Goal: Find specific page/section: Find specific page/section

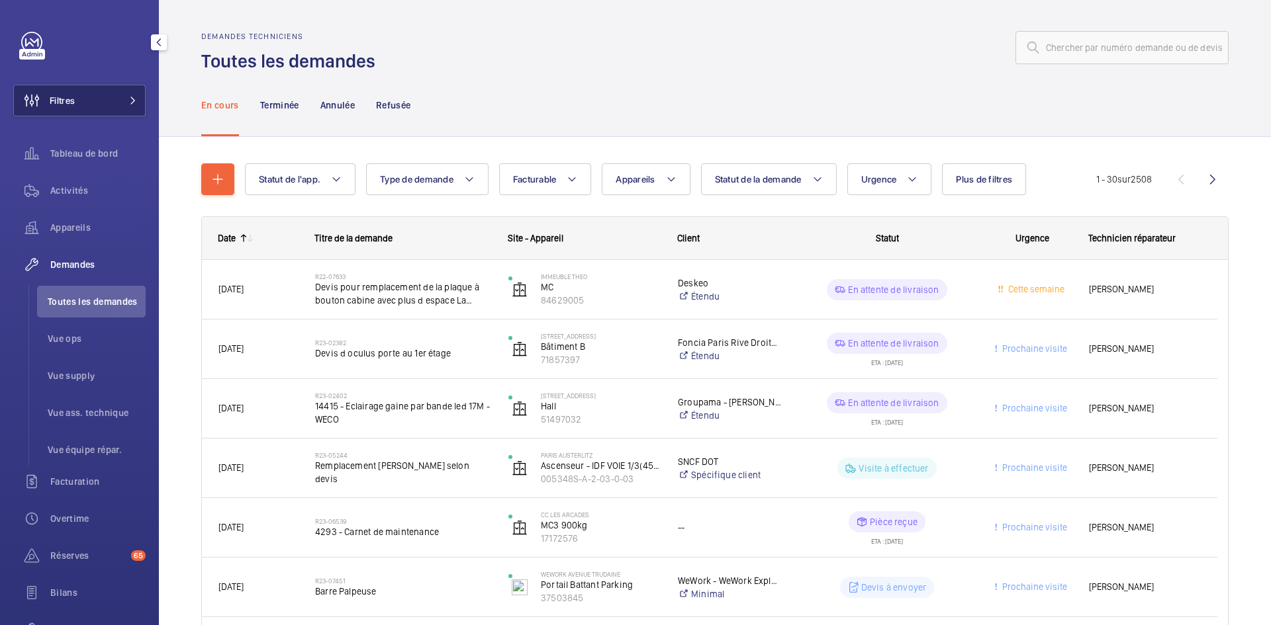
click at [124, 98] on span at bounding box center [129, 101] width 16 height 8
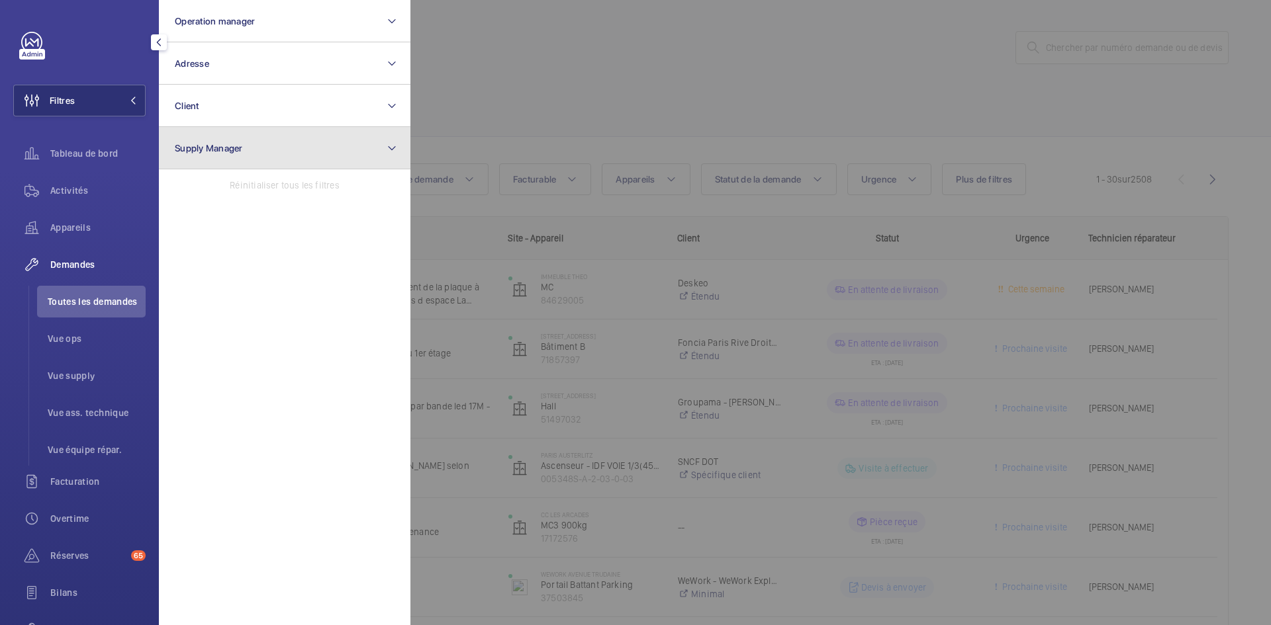
click at [289, 154] on button "Supply Manager" at bounding box center [284, 148] width 251 height 42
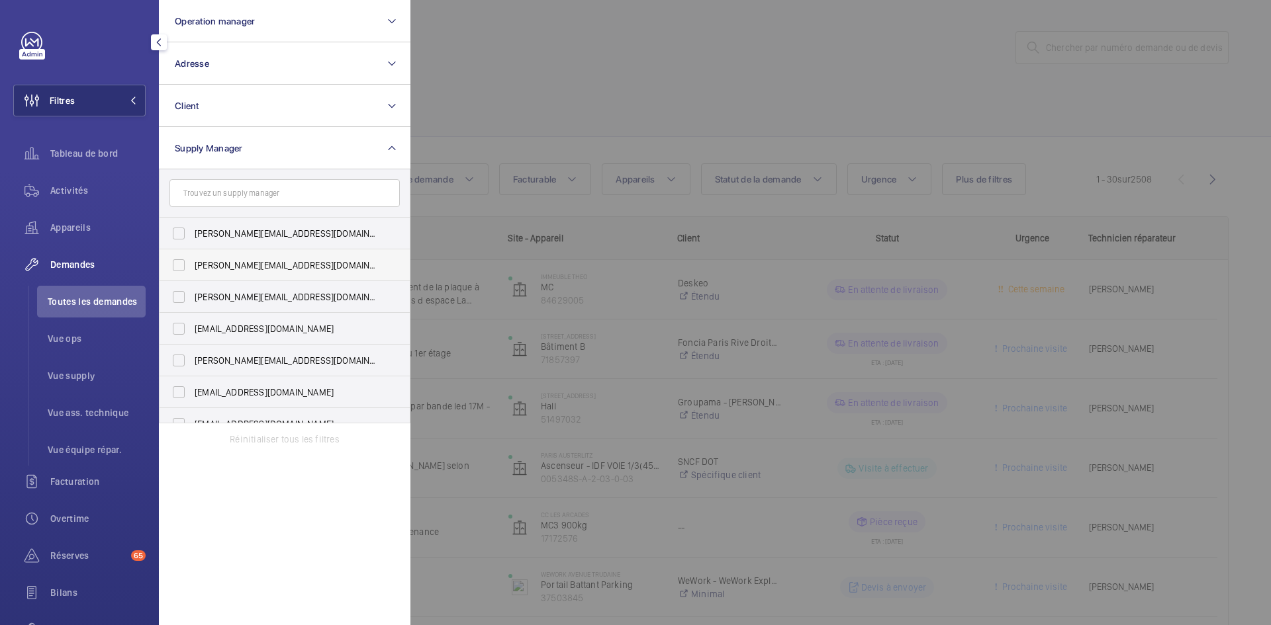
click at [184, 263] on label "[PERSON_NAME][EMAIL_ADDRESS][DOMAIN_NAME]" at bounding box center [274, 265] width 230 height 32
click at [184, 263] on input "[PERSON_NAME][EMAIL_ADDRESS][DOMAIN_NAME]" at bounding box center [178, 265] width 26 height 26
checkbox input "true"
click at [178, 328] on label "[EMAIL_ADDRESS][DOMAIN_NAME]" at bounding box center [274, 329] width 230 height 32
click at [178, 328] on input "[EMAIL_ADDRESS][DOMAIN_NAME]" at bounding box center [178, 329] width 26 height 26
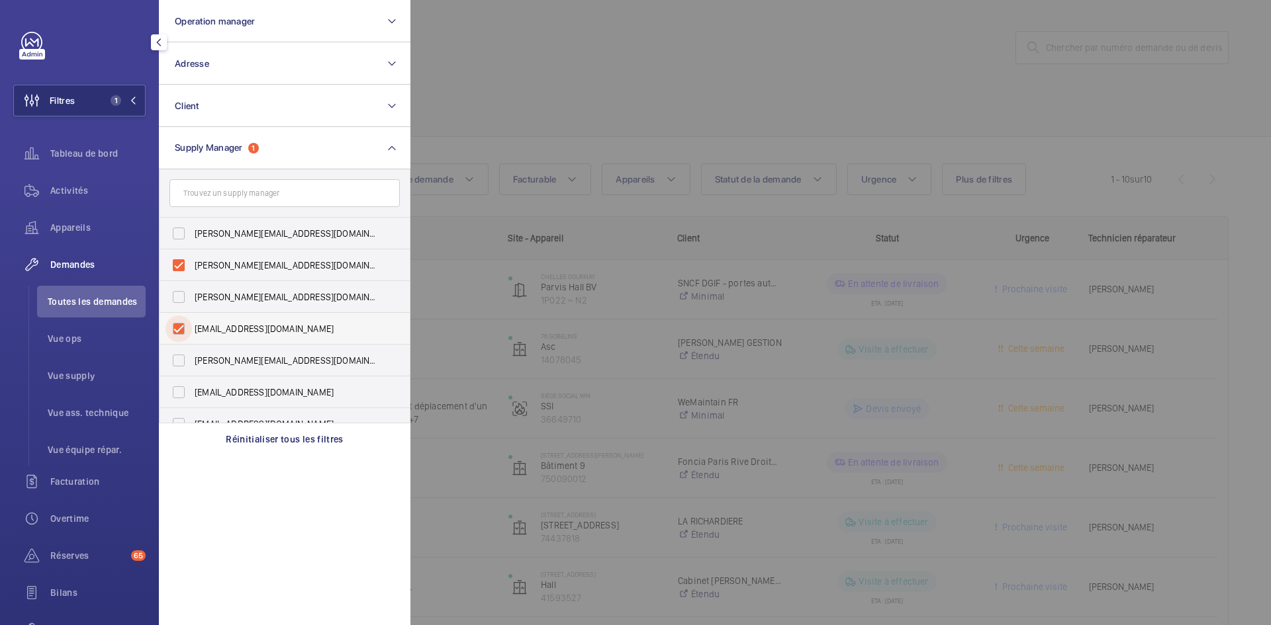
checkbox input "true"
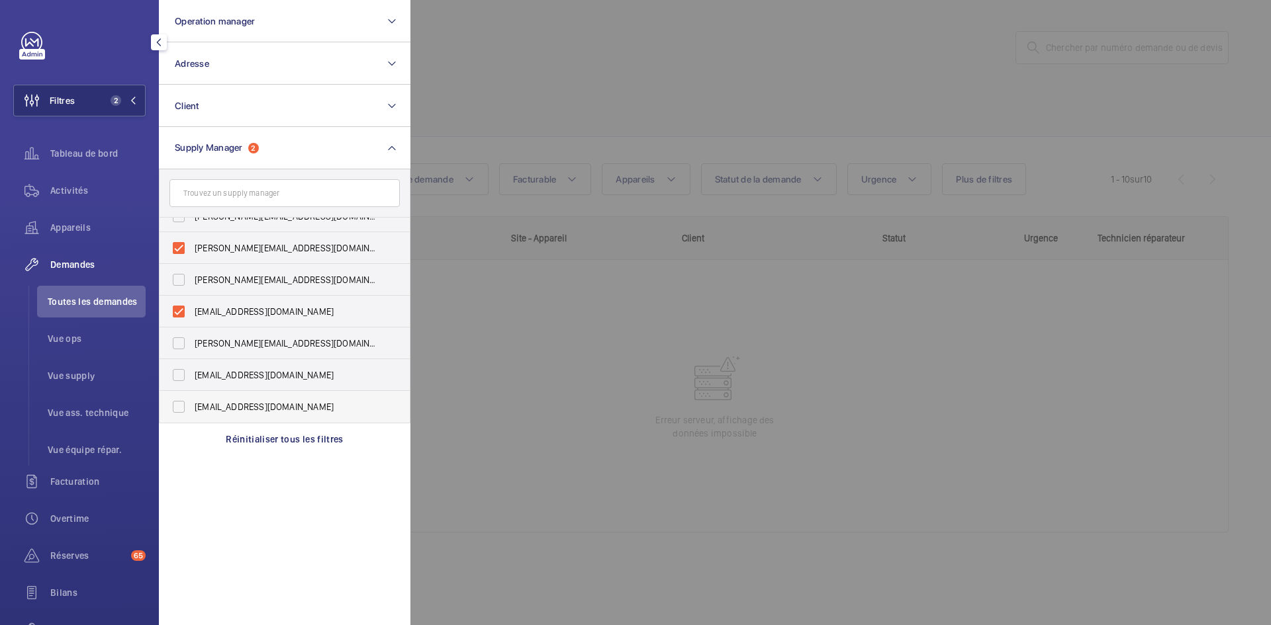
click at [179, 406] on label "[EMAIL_ADDRESS][DOMAIN_NAME]" at bounding box center [274, 407] width 230 height 32
click at [179, 406] on input "[EMAIL_ADDRESS][DOMAIN_NAME]" at bounding box center [178, 407] width 26 height 26
checkbox input "true"
click at [89, 371] on span "Vue supply" at bounding box center [97, 375] width 98 height 13
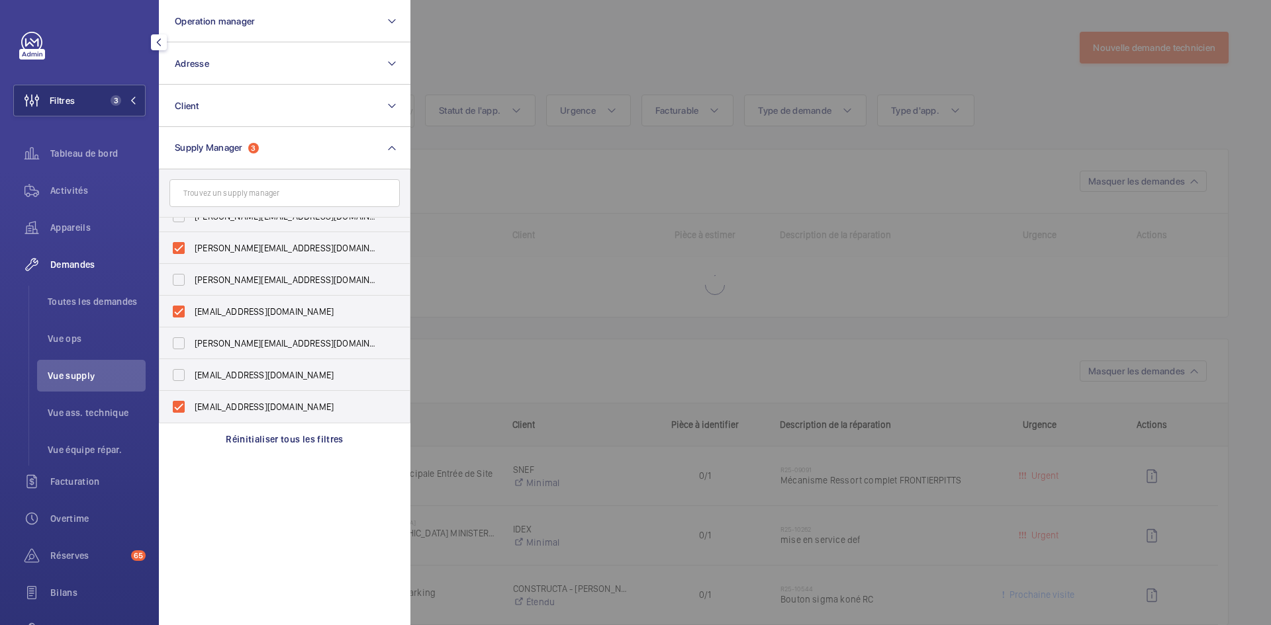
click at [83, 371] on span "Vue supply" at bounding box center [97, 375] width 98 height 13
click at [84, 371] on span "Vue supply" at bounding box center [97, 375] width 98 height 13
click at [588, 42] on div at bounding box center [1045, 312] width 1271 height 625
